Goal: Task Accomplishment & Management: Use online tool/utility

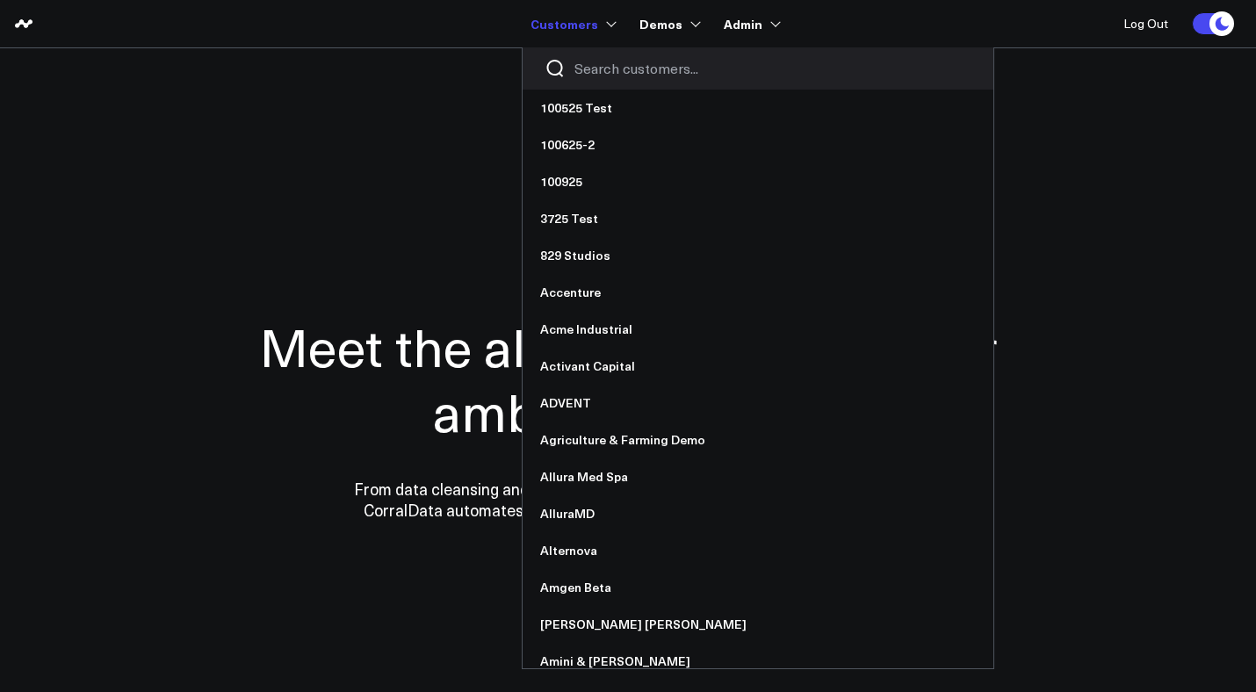
click at [599, 69] on input "Search customers input" at bounding box center [772, 68] width 397 height 19
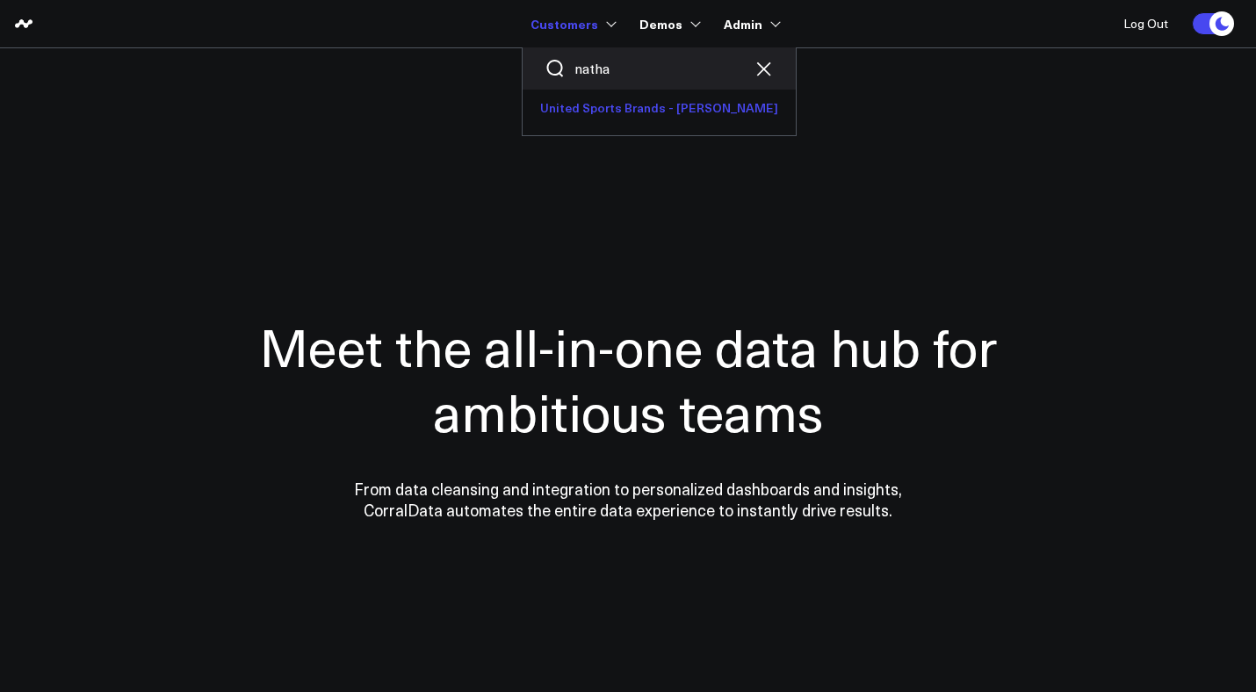
type input "natha"
click at [617, 103] on link "United Sports Brands - [PERSON_NAME]" at bounding box center [659, 108] width 273 height 37
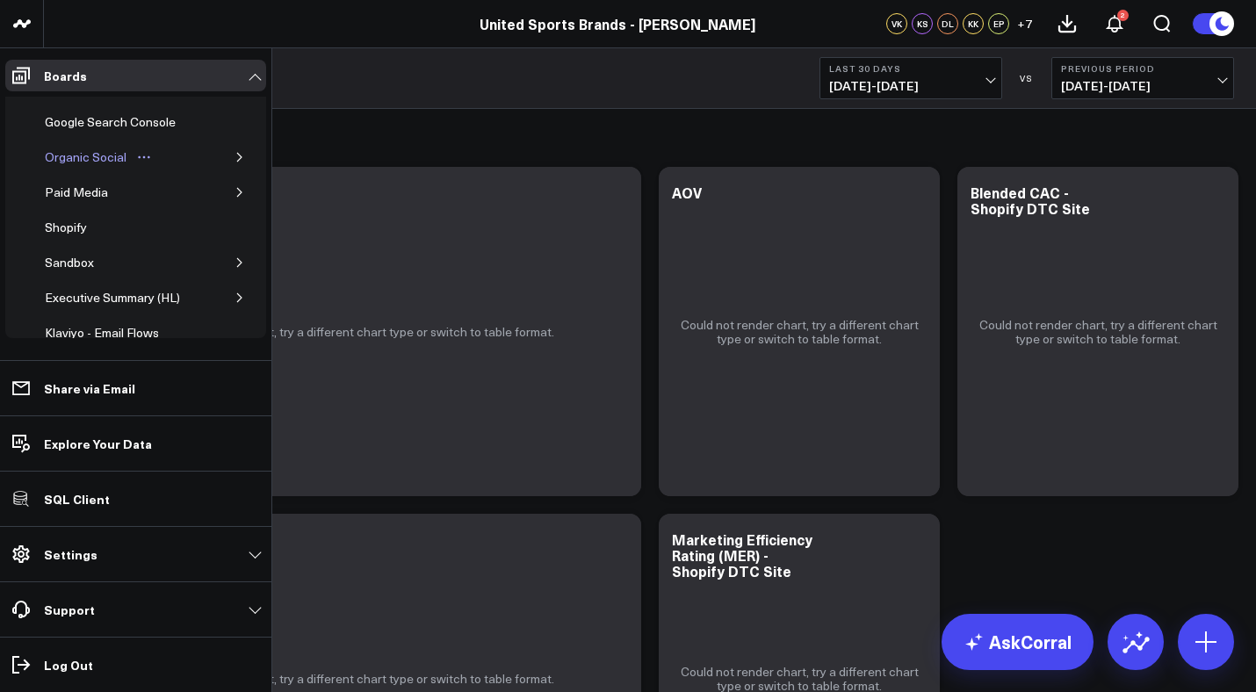
scroll to position [212, 0]
click at [62, 155] on div "Shopify" at bounding box center [65, 155] width 51 height 21
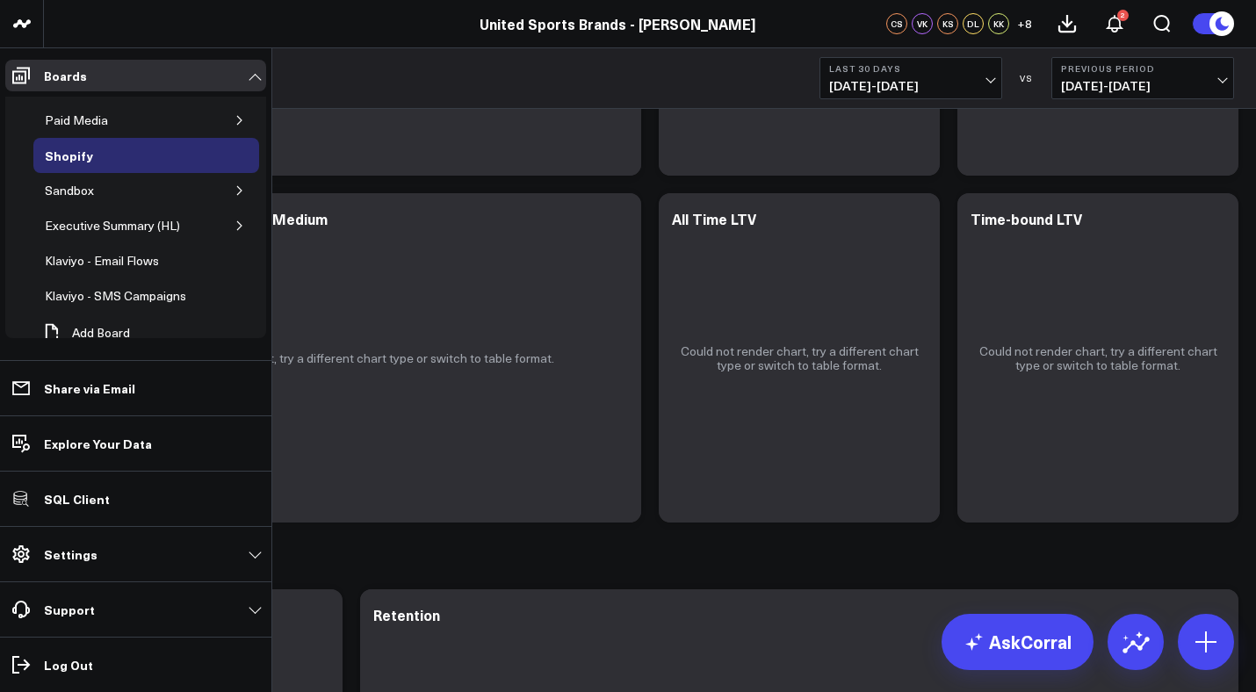
scroll to position [175, 0]
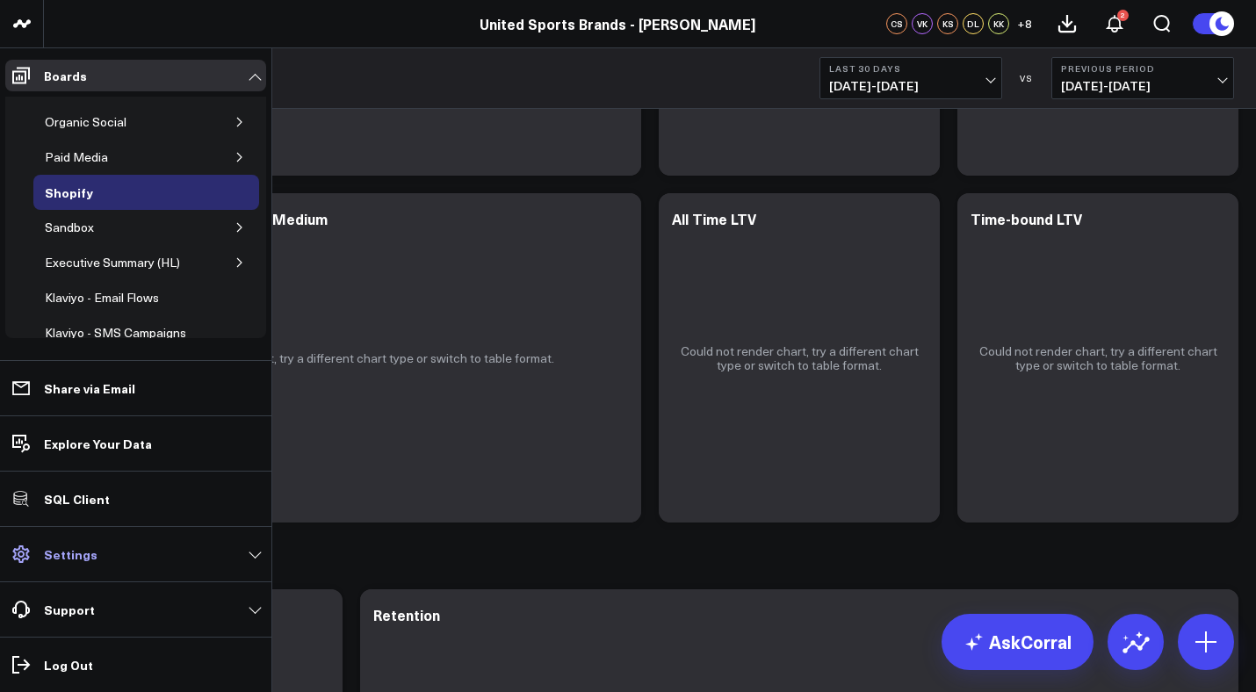
click at [75, 551] on p "Settings" at bounding box center [71, 554] width 54 height 14
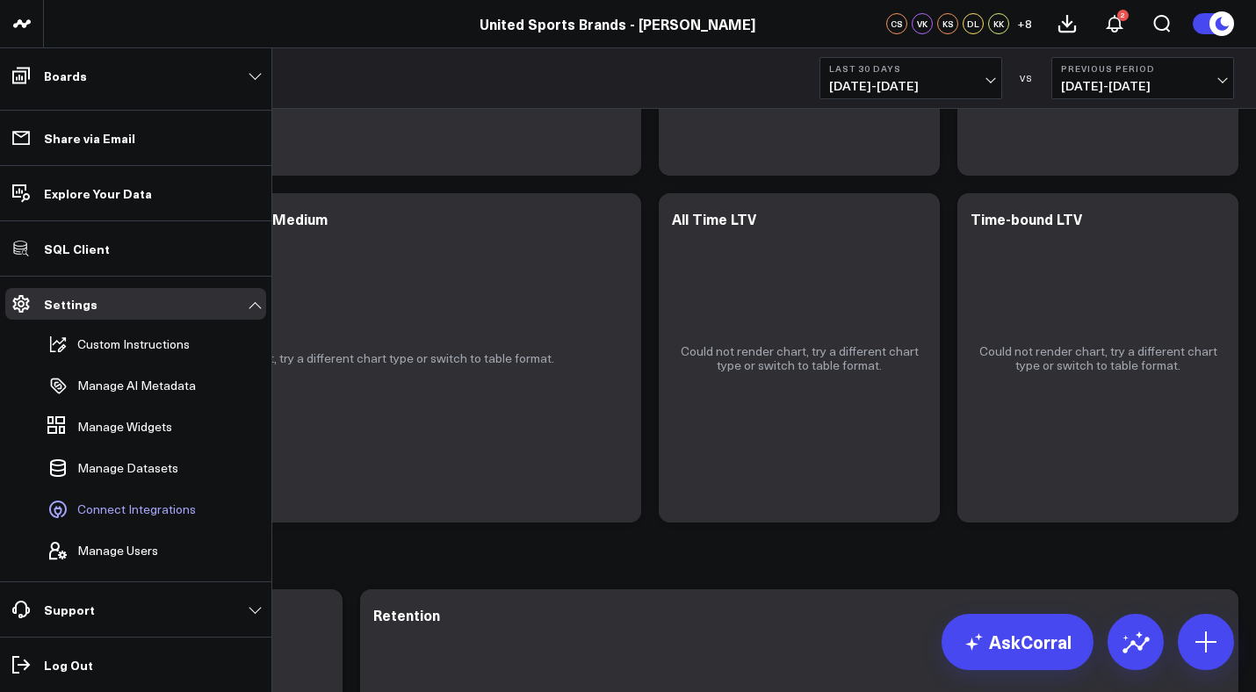
click at [104, 510] on span "Connect Integrations" at bounding box center [136, 509] width 119 height 14
